Goal: Browse casually

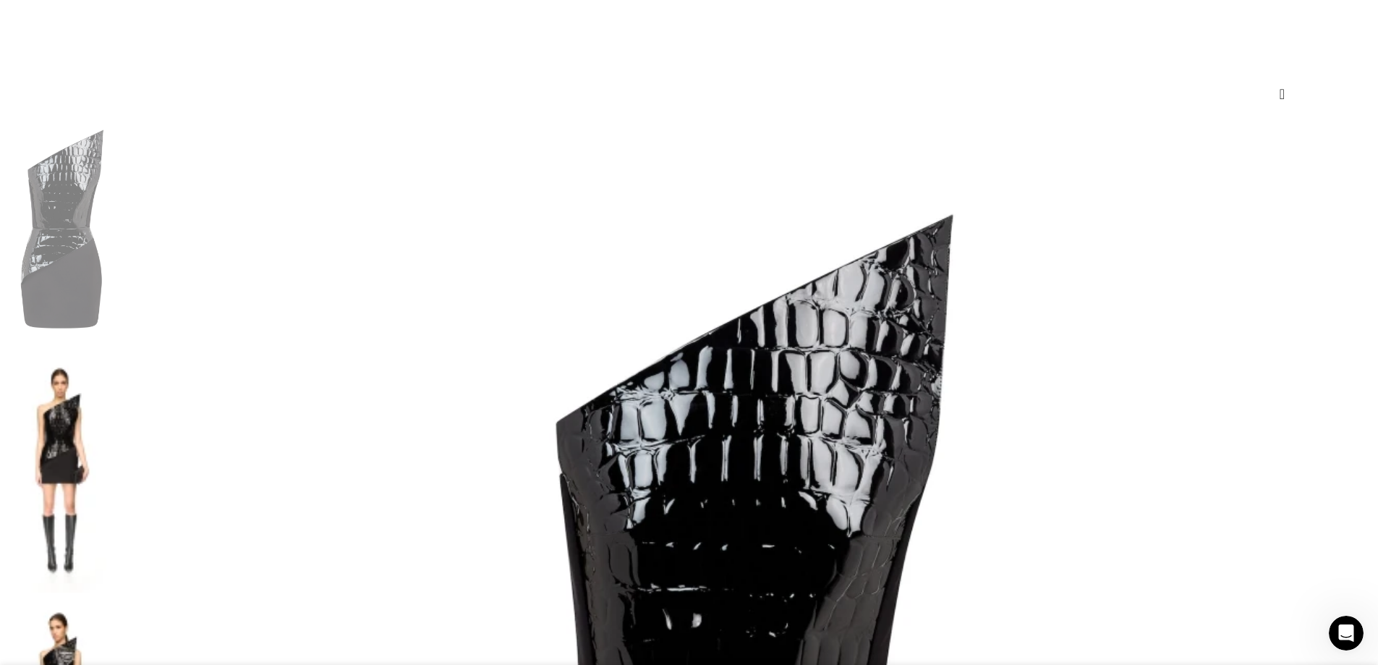
scroll to position [0, 762]
